Goal: Information Seeking & Learning: Learn about a topic

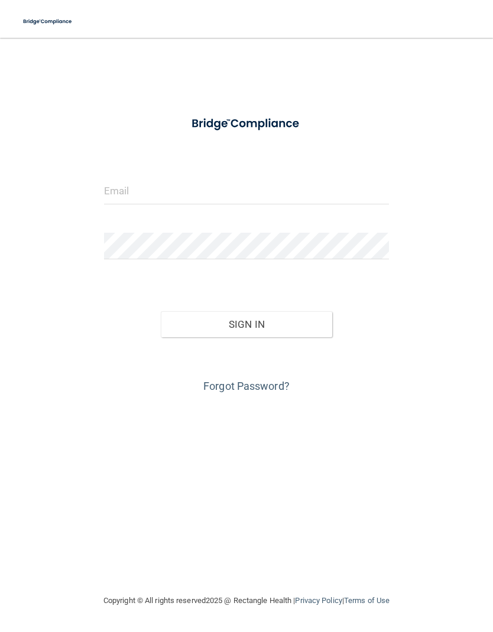
click at [125, 191] on input "email" at bounding box center [246, 191] width 285 height 27
type input "[EMAIL_ADDRESS][DOMAIN_NAME]"
click at [317, 321] on button "Sign In" at bounding box center [246, 324] width 171 height 26
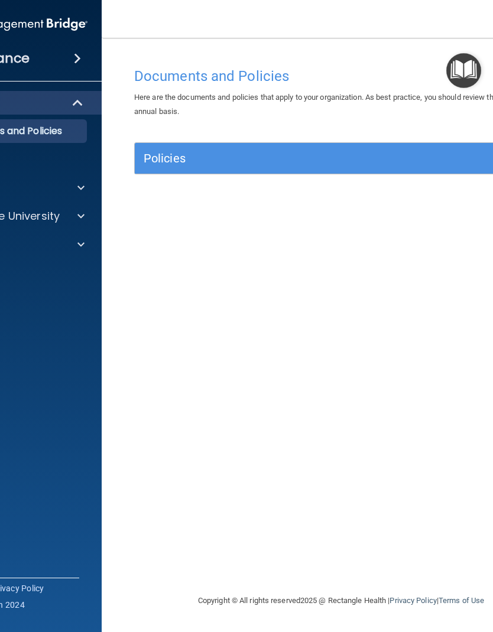
click at [80, 216] on span at bounding box center [80, 216] width 7 height 14
click at [28, 271] on div "OSHA Training" at bounding box center [0, 273] width 161 height 12
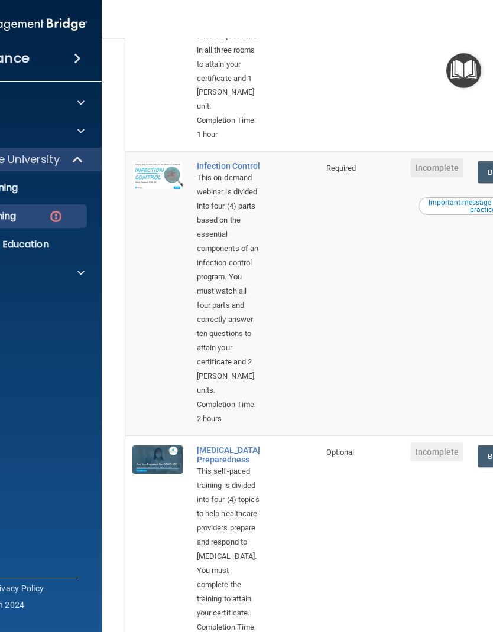
scroll to position [446, 0]
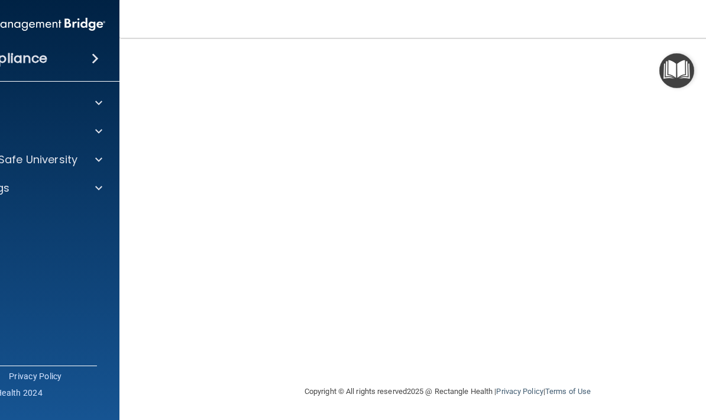
scroll to position [86, 0]
click at [0, 21] on img at bounding box center [24, 24] width 161 height 24
